Goal: Task Accomplishment & Management: Use online tool/utility

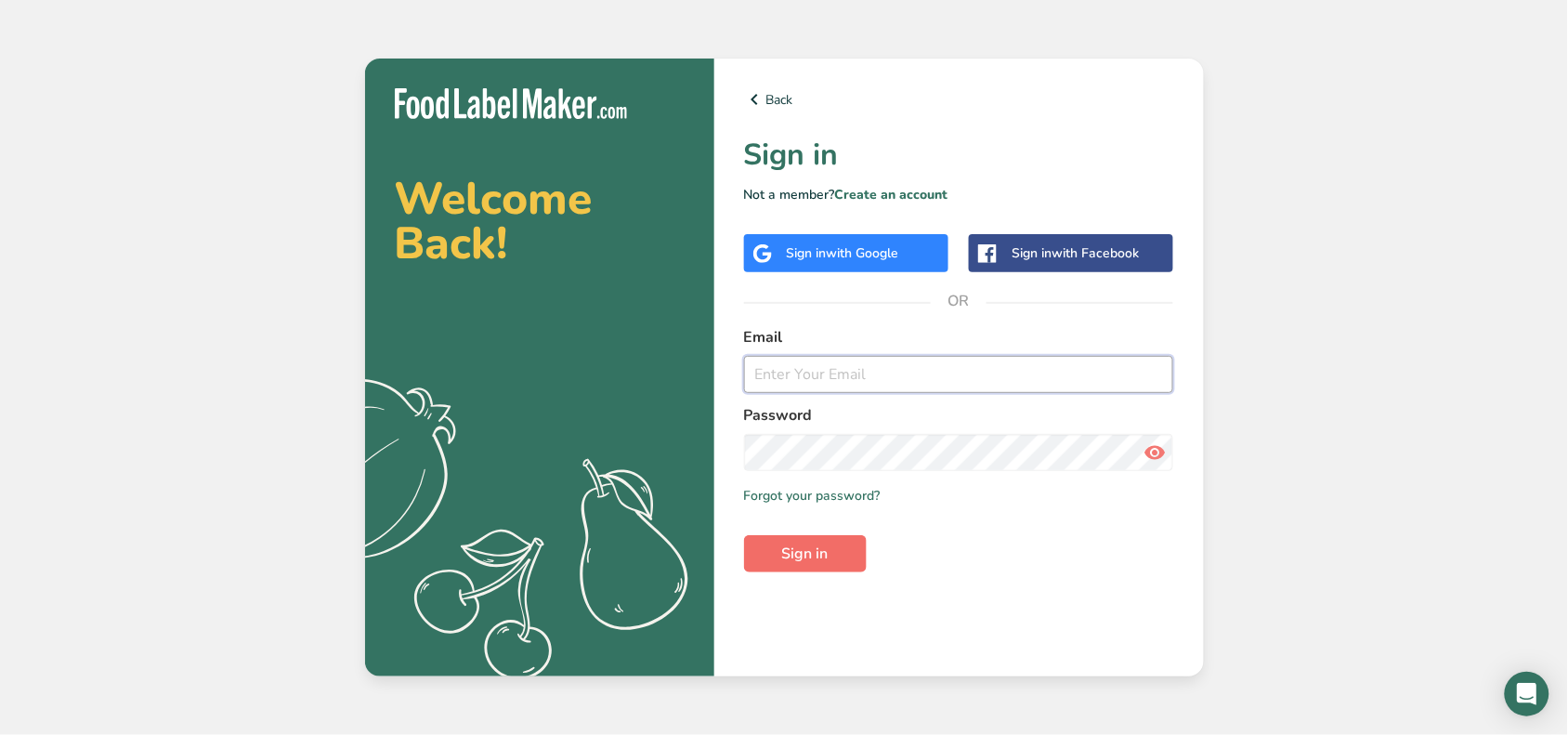
type input "[EMAIL_ADDRESS][PERSON_NAME][DOMAIN_NAME]"
click at [775, 553] on button "Sign in" at bounding box center [806, 553] width 123 height 37
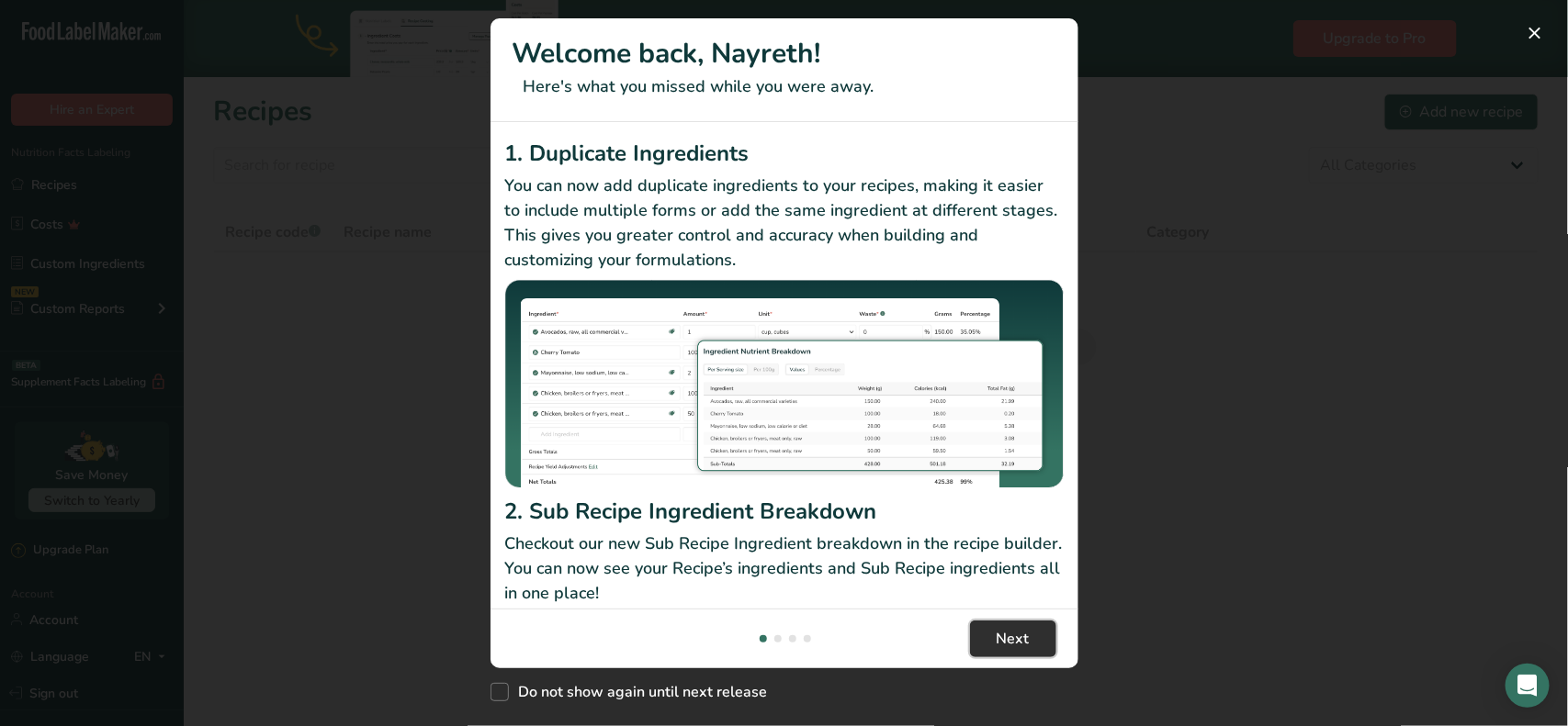
click at [1016, 633] on span "Next" at bounding box center [1013, 639] width 33 height 22
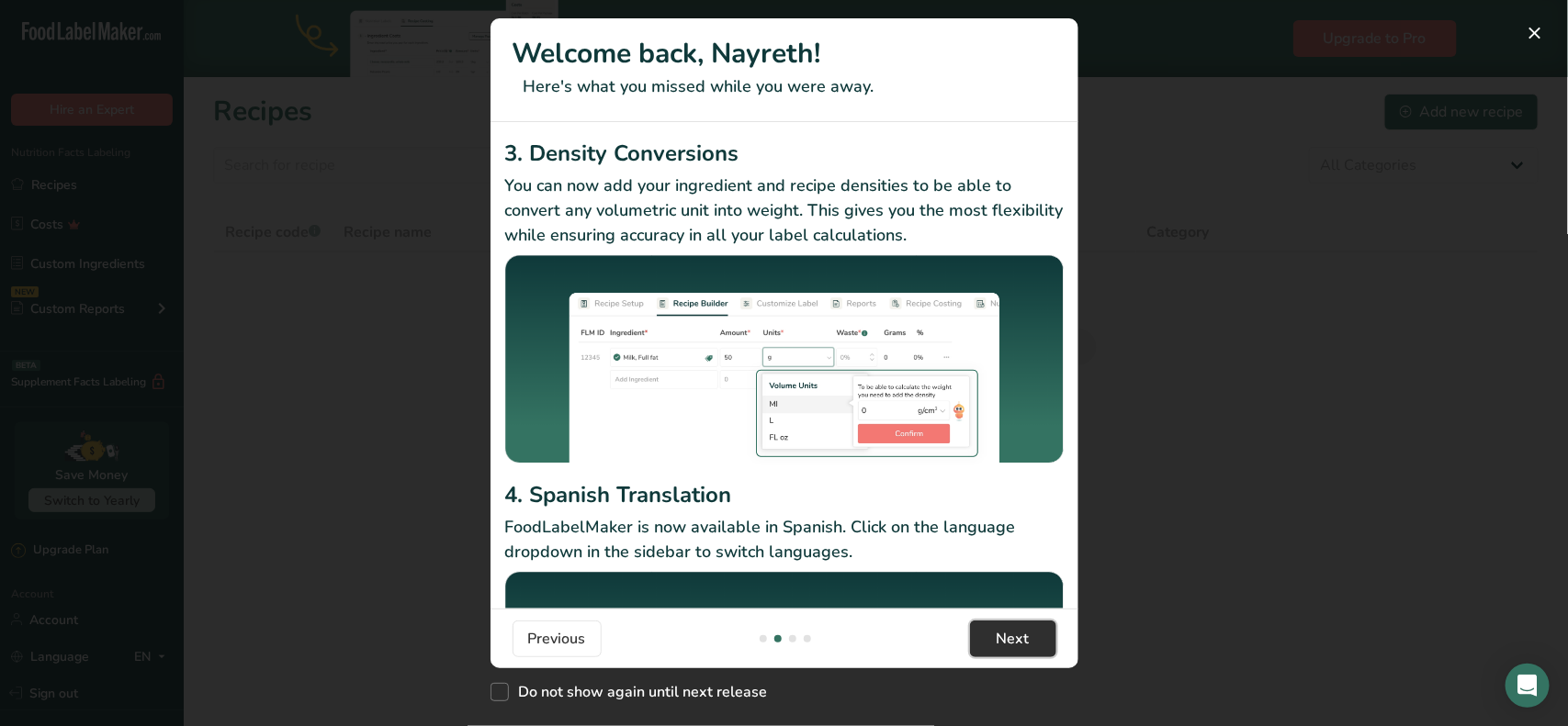
click at [1016, 633] on span "Next" at bounding box center [1013, 639] width 33 height 22
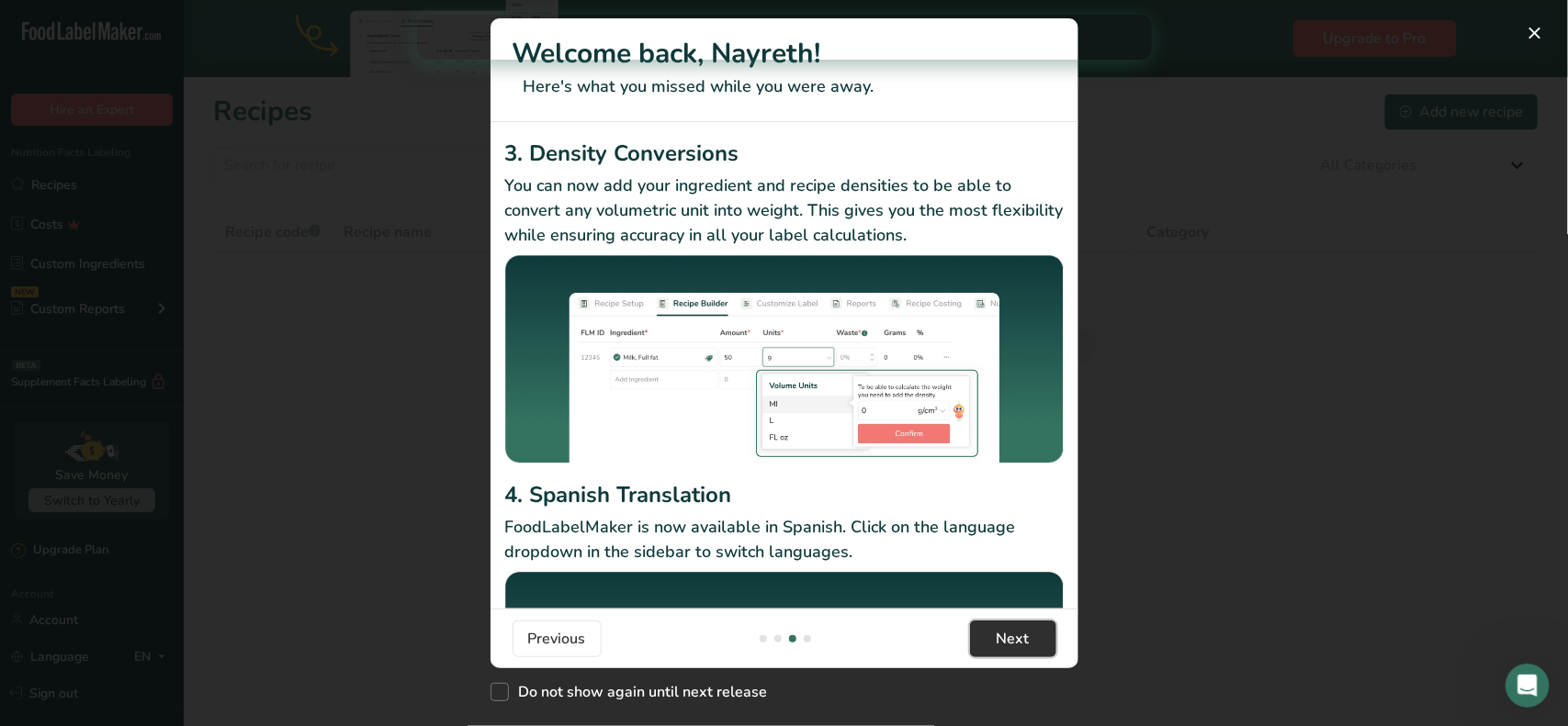
click at [1016, 633] on span "Next" at bounding box center [1013, 639] width 33 height 22
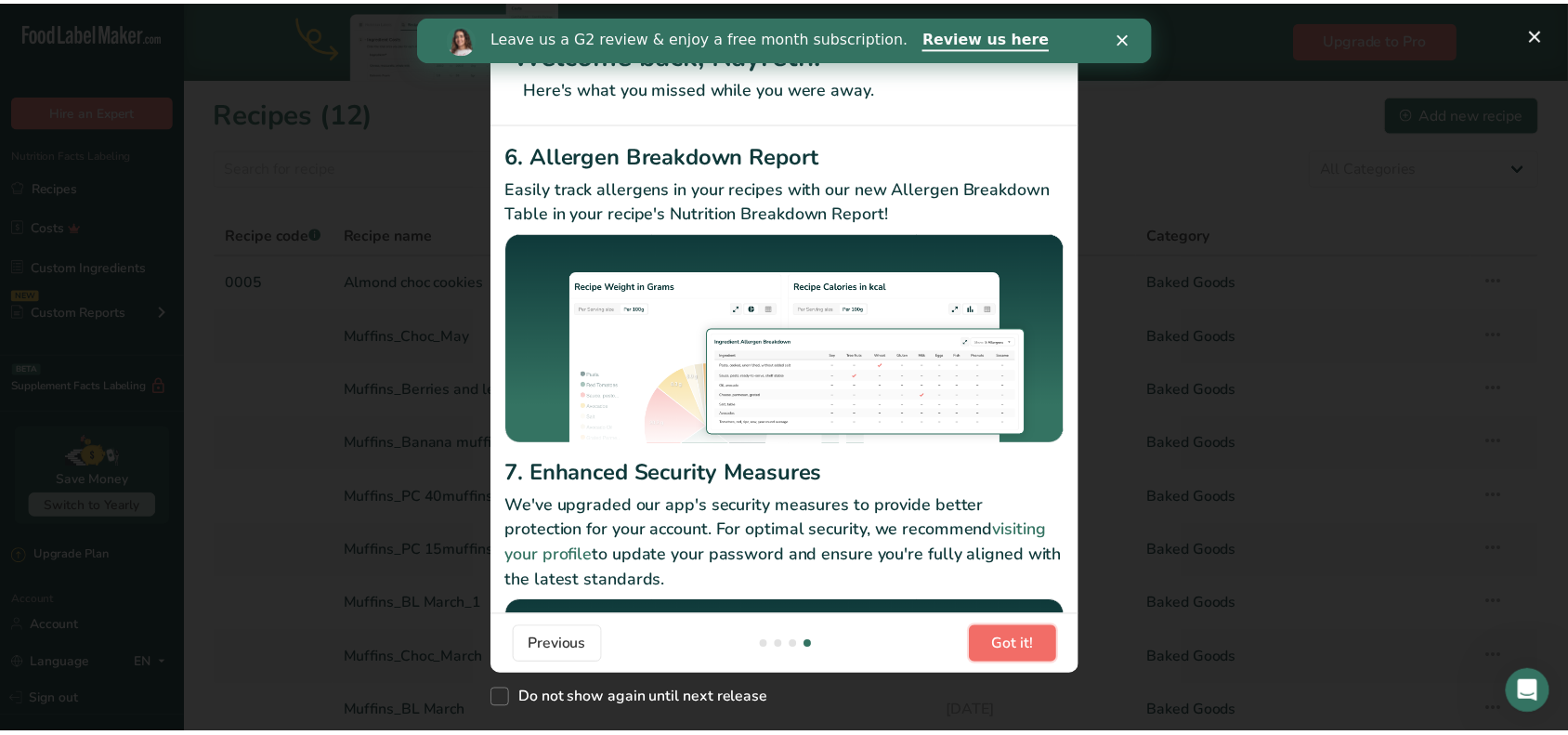
scroll to position [0, 0]
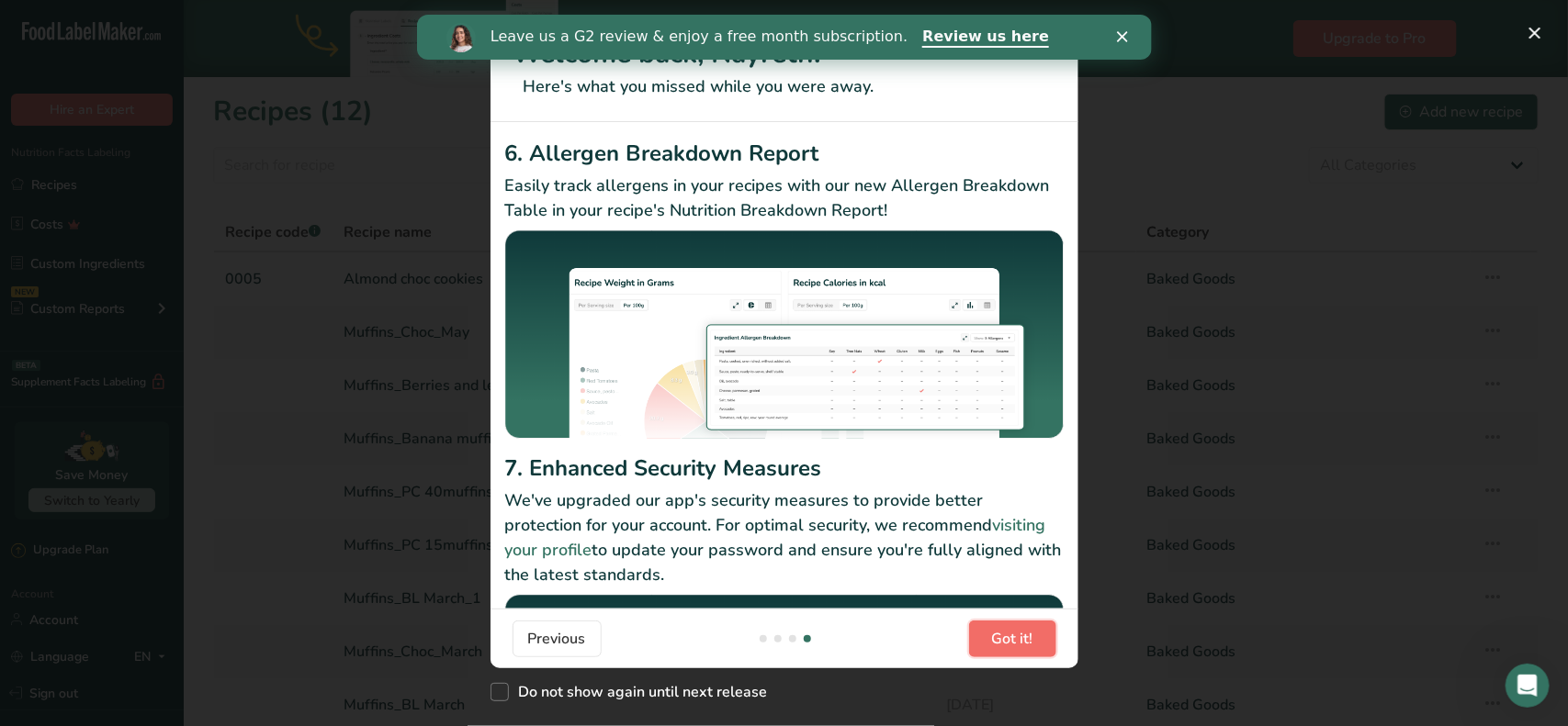
click at [1016, 635] on span "Got it!" at bounding box center [1013, 639] width 41 height 22
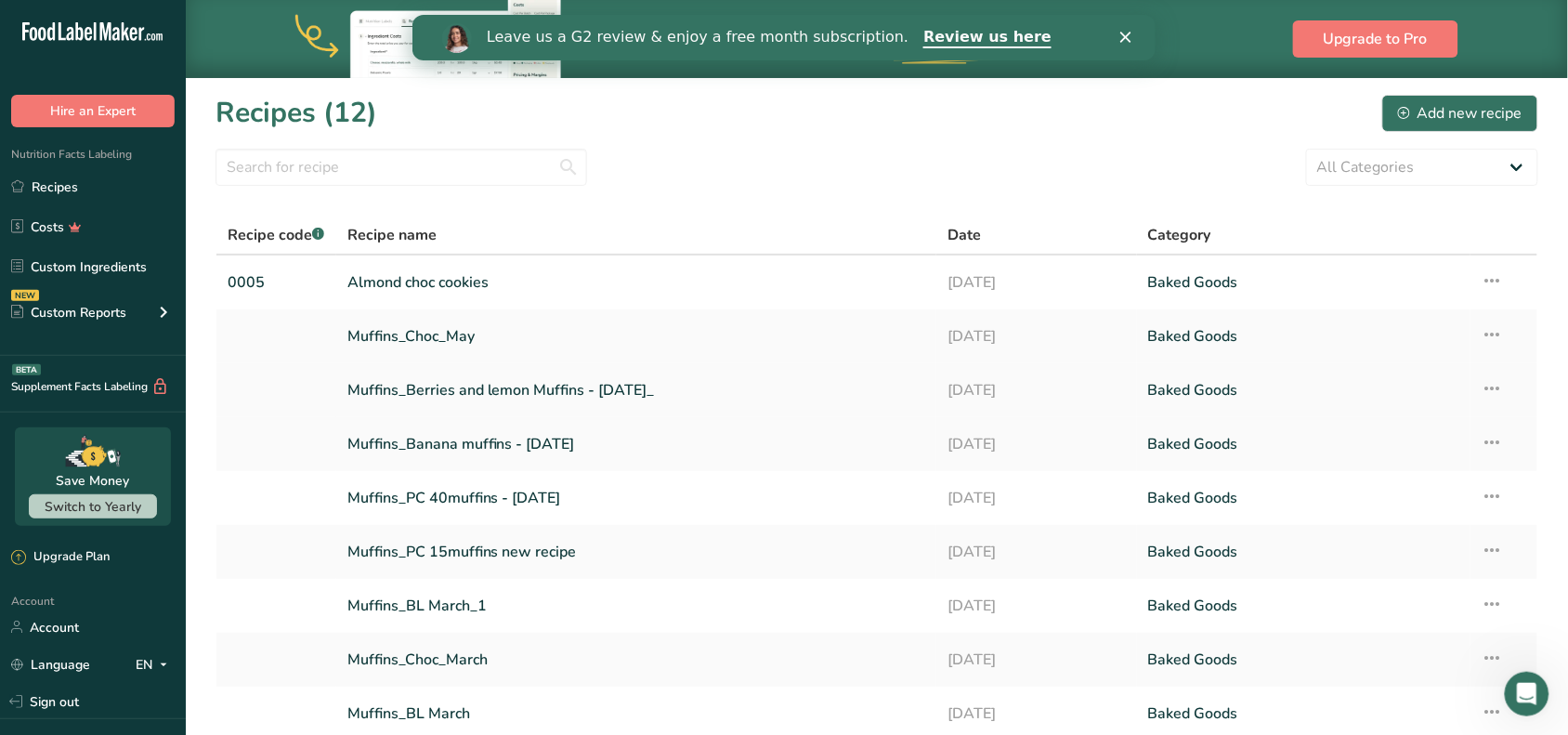
click at [526, 395] on link "Muffins_Berries and lemon Muffins - [DATE]_" at bounding box center [636, 390] width 579 height 39
